Goal: Navigation & Orientation: Find specific page/section

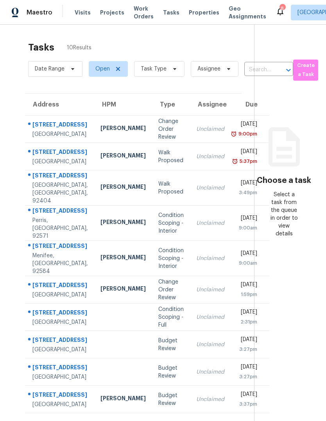
scroll to position [25, 0]
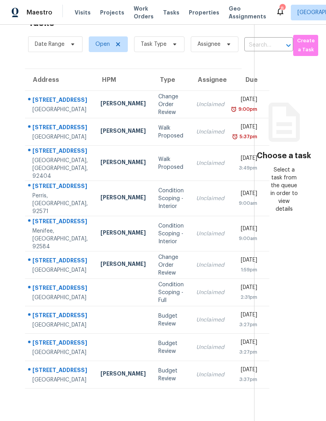
click at [79, 14] on span "Visits" at bounding box center [83, 13] width 16 height 8
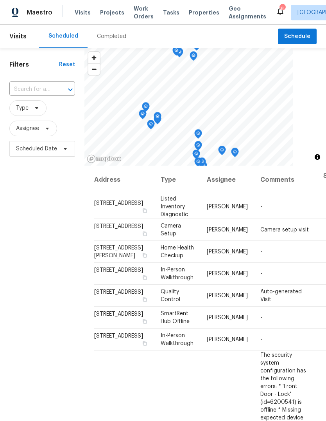
click at [97, 33] on div "Completed" at bounding box center [111, 36] width 29 height 8
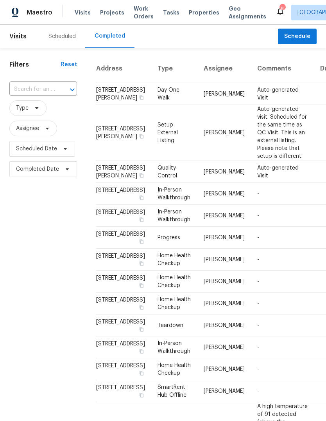
click at [189, 11] on span "Properties" at bounding box center [204, 13] width 31 height 8
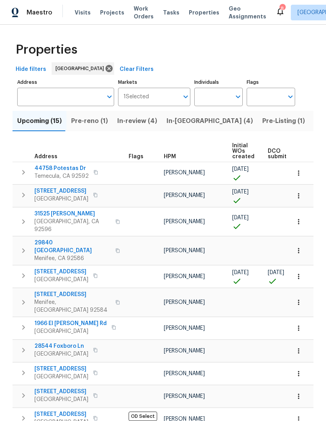
click at [164, 10] on span "Tasks" at bounding box center [171, 12] width 16 height 5
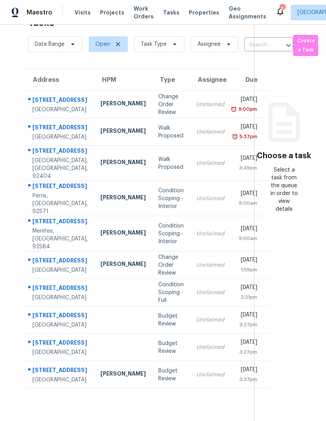
scroll to position [29, 0]
